Goal: Information Seeking & Learning: Learn about a topic

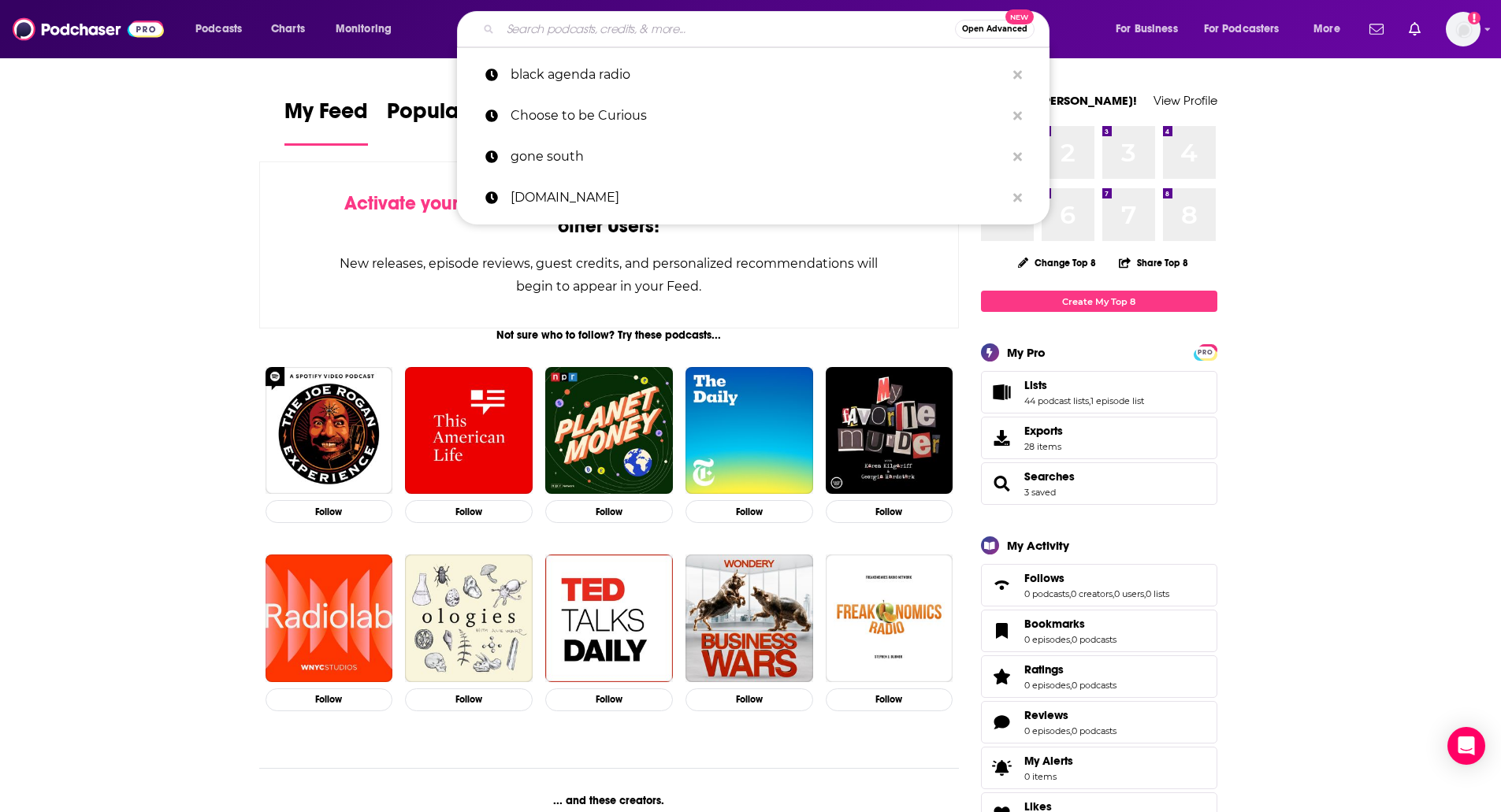
click at [791, 24] on input "Search podcasts, credits, & more..." at bounding box center [727, 29] width 454 height 25
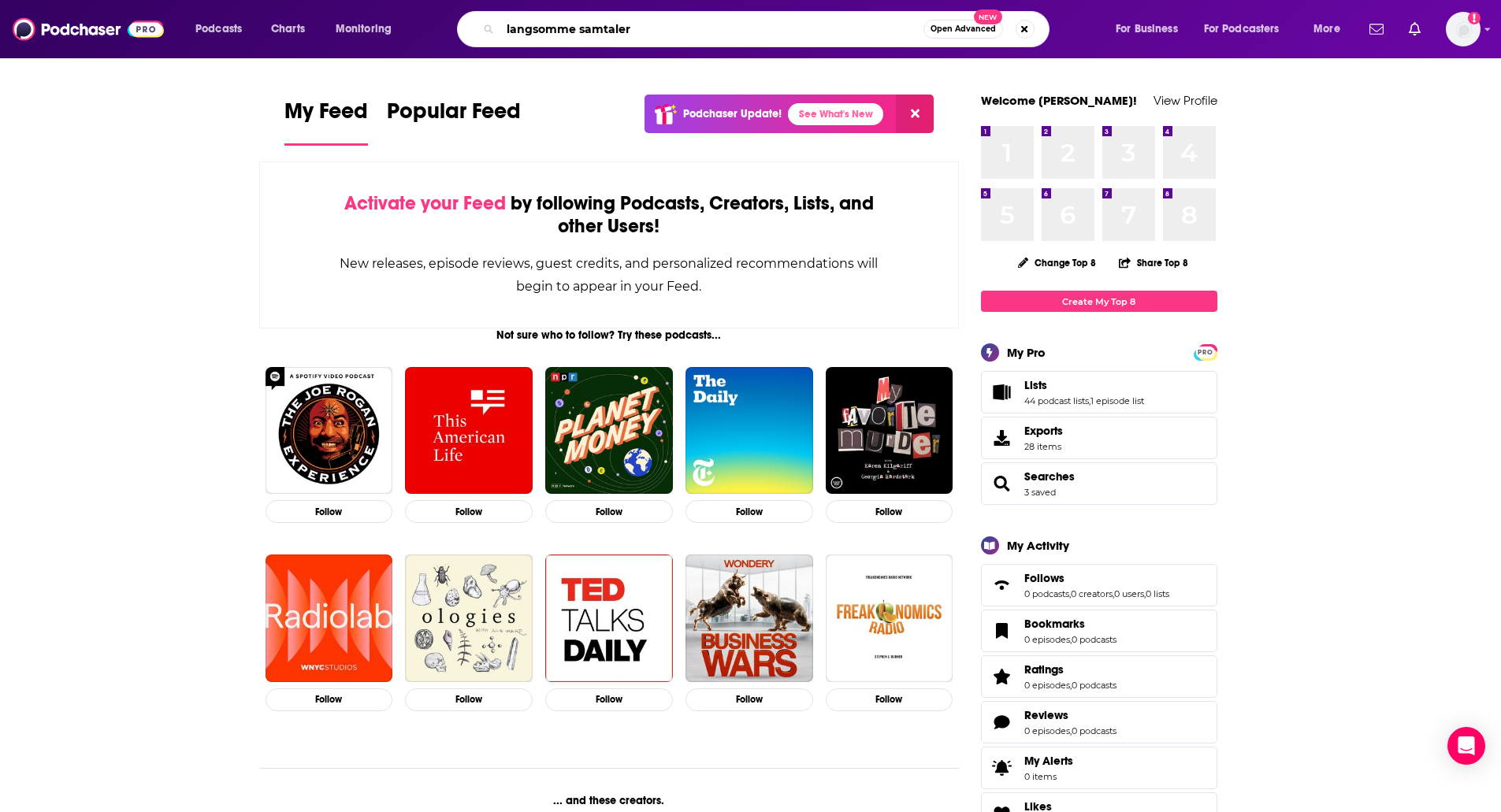
type input "langsomme samtaler"
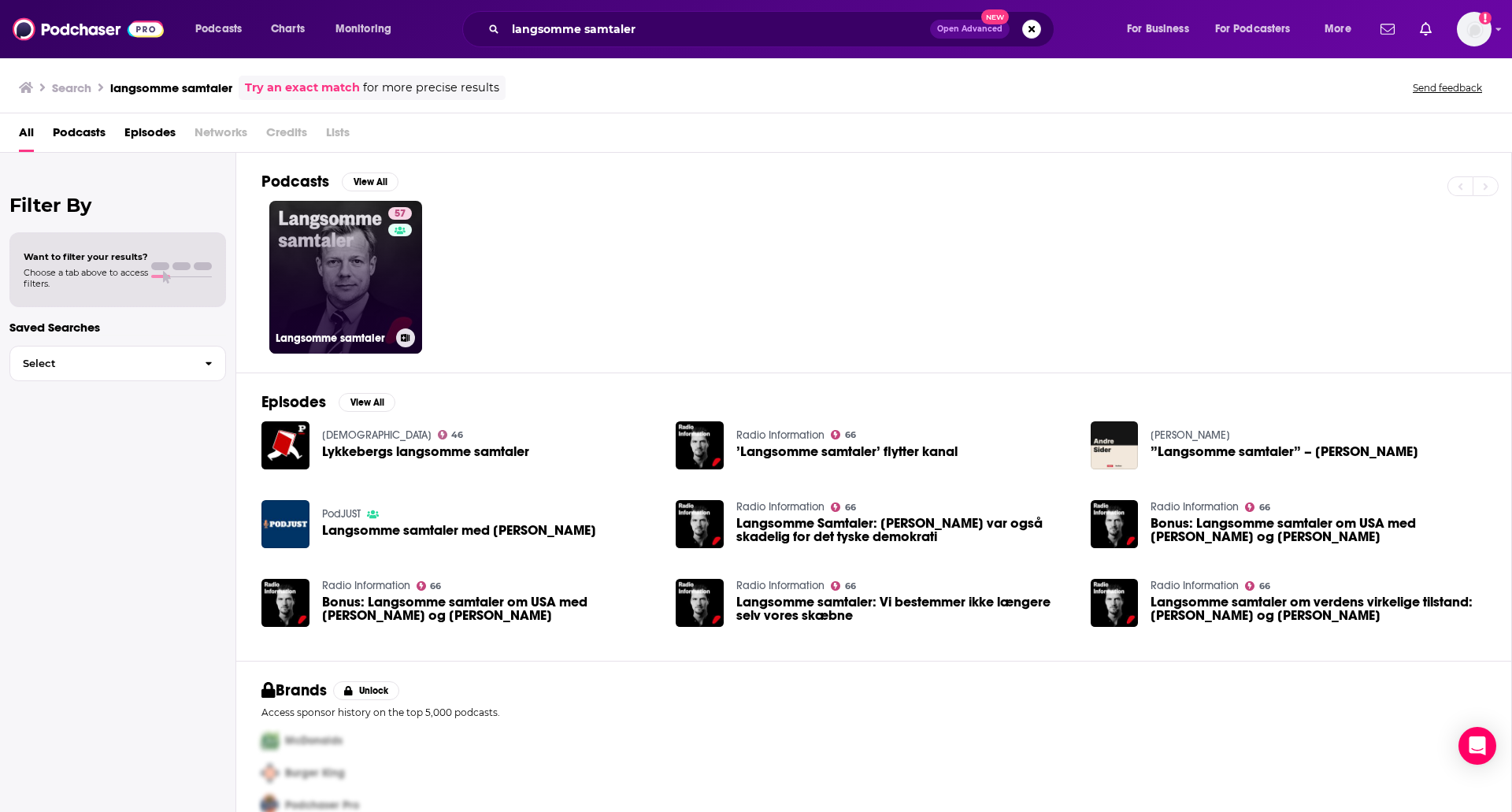
click at [334, 274] on link "57 Langsomme samtaler" at bounding box center [345, 276] width 153 height 153
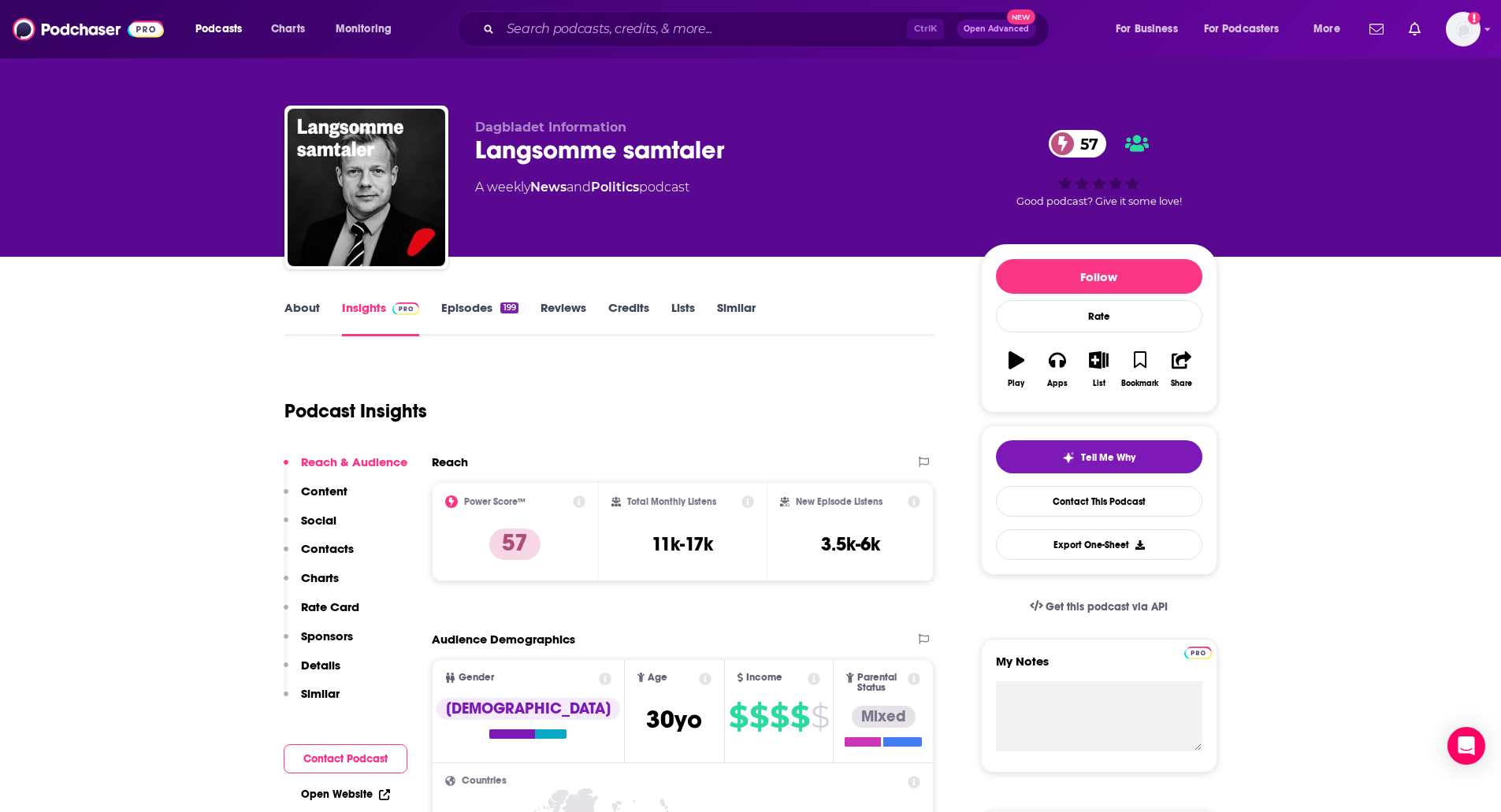
drag, startPoint x: 739, startPoint y: 152, endPoint x: 477, endPoint y: 153, distance: 262.0
click at [477, 153] on div "Langsomme samtaler 57" at bounding box center [716, 150] width 481 height 31
copy h2 "Langsomme samtaler"
click at [474, 308] on link "Episodes 199" at bounding box center [479, 318] width 77 height 36
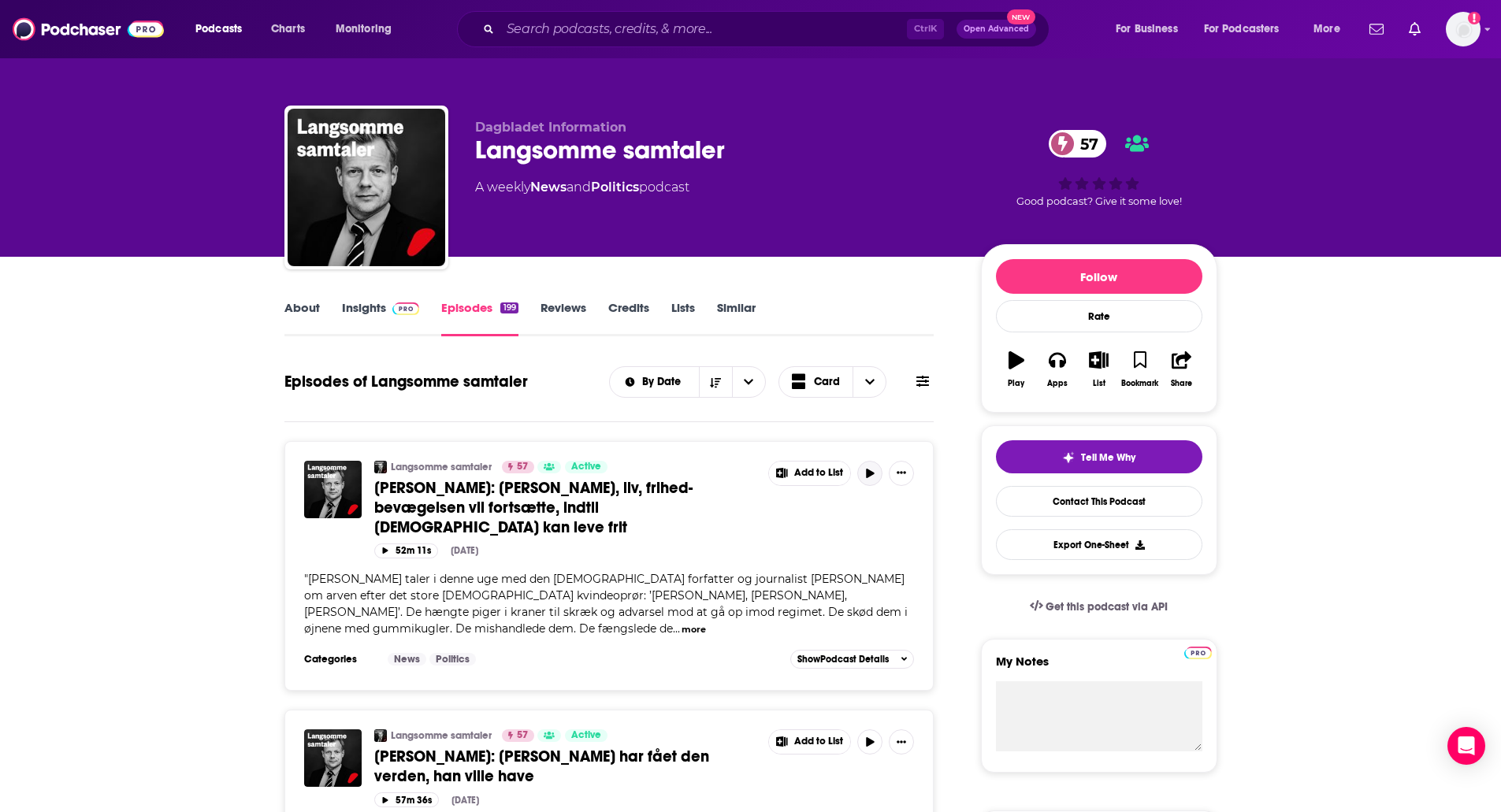
click at [874, 476] on icon "button" at bounding box center [870, 473] width 12 height 9
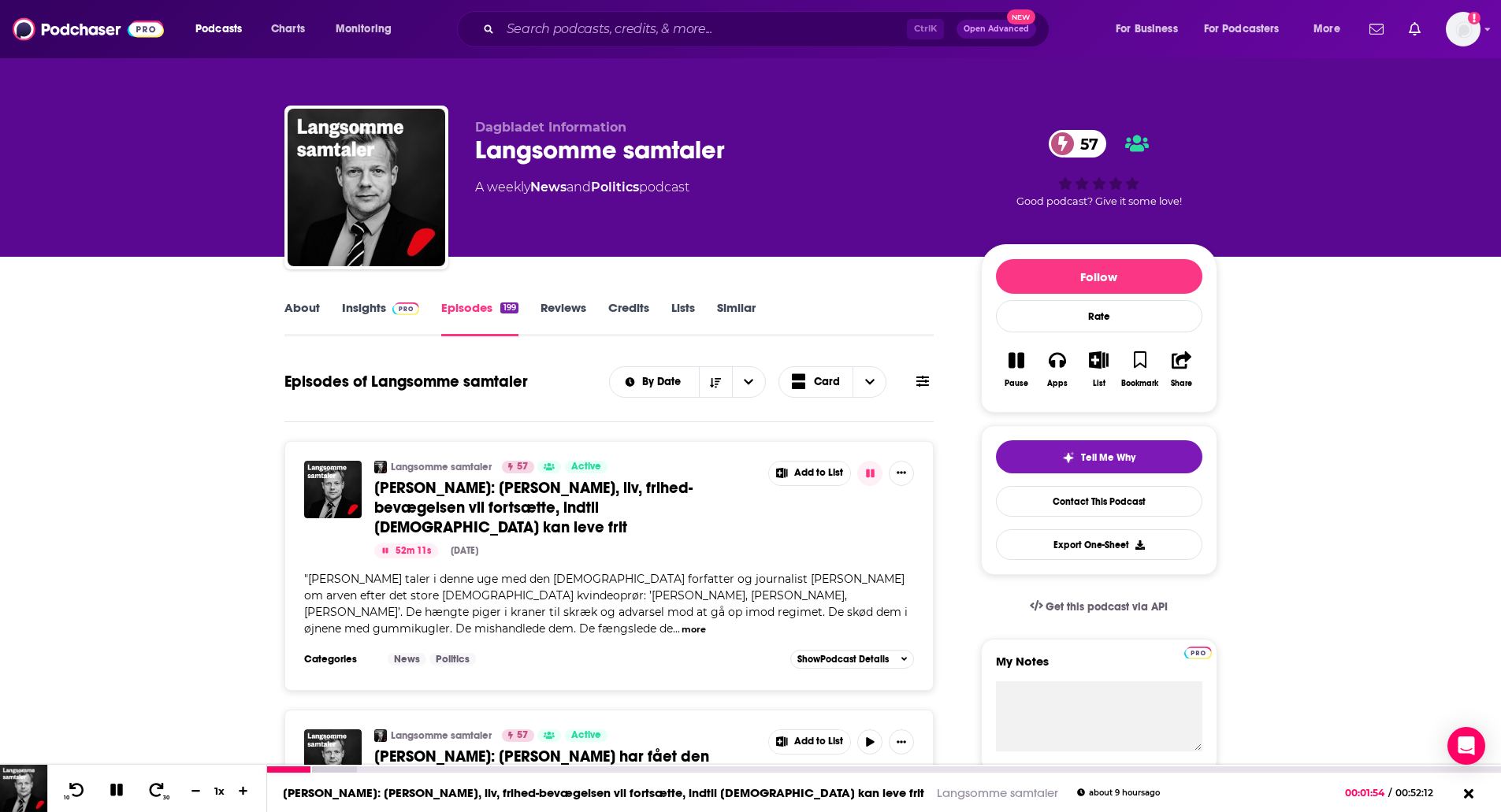
click at [128, 785] on button at bounding box center [117, 791] width 28 height 20
